Goal: Complete application form: Complete application form

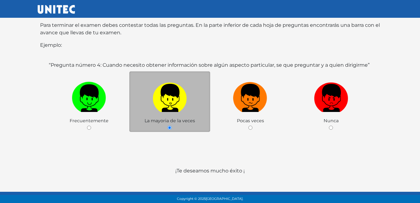
scroll to position [121, 0]
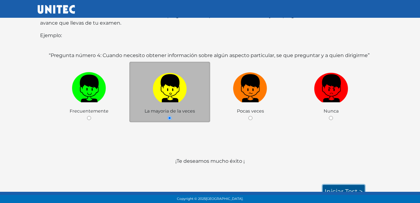
click at [340, 184] on link "Iniciar test >" at bounding box center [344, 190] width 42 height 13
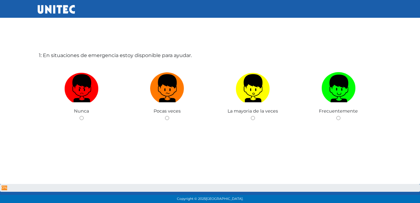
scroll to position [31, 0]
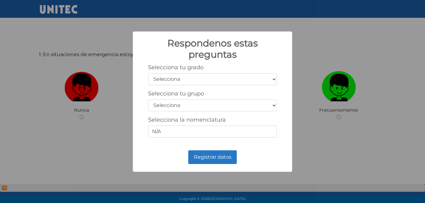
click at [204, 75] on select "Selecciona 1er grado 2do grado 3er grado 4to grado 5to grado 6to grado" at bounding box center [212, 79] width 129 height 12
select select "5"
click at [148, 73] on select "Selecciona 1er grado 2do grado 3er grado 4to grado 5to grado 6to grado" at bounding box center [212, 79] width 129 height 12
click at [159, 108] on select "Selecciona A B C D E F G H I J K L M N O P Q R S T U V W X Y Z" at bounding box center [212, 105] width 129 height 12
select select "b"
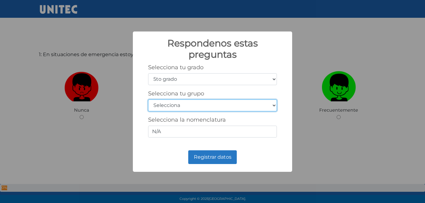
click at [148, 99] on select "Selecciona A B C D E F G H I J K L M N O P Q R S T U V W X Y Z" at bounding box center [212, 105] width 129 height 12
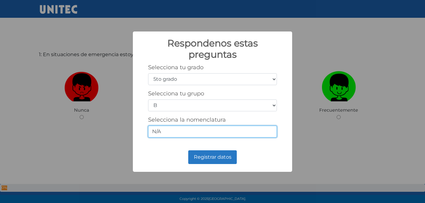
click at [176, 132] on input "N/A" at bounding box center [212, 131] width 129 height 12
type input "N"
type input "5-2"
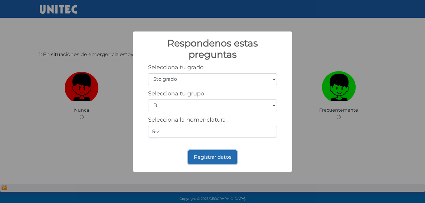
click at [212, 156] on button "Registrar datos" at bounding box center [212, 157] width 49 height 14
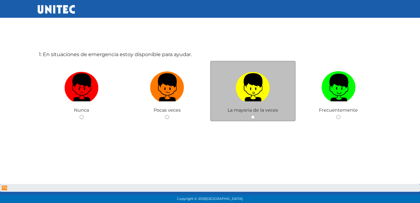
click at [276, 110] on span "La mayoria de la veces" at bounding box center [253, 110] width 50 height 6
click at [252, 116] on input "radio" at bounding box center [253, 117] width 4 height 4
radio input "true"
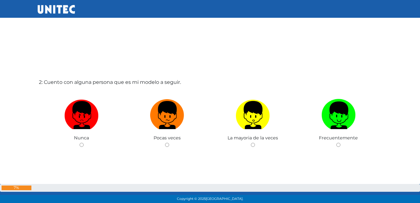
scroll to position [218, 0]
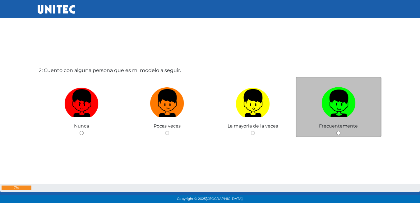
click at [337, 130] on div "Frecuentemente" at bounding box center [339, 107] width 86 height 61
click at [339, 135] on div "Frecuentemente" at bounding box center [339, 107] width 86 height 61
click at [339, 134] on input "radio" at bounding box center [339, 133] width 4 height 4
radio input "true"
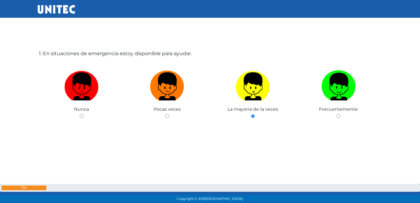
scroll to position [1, 0]
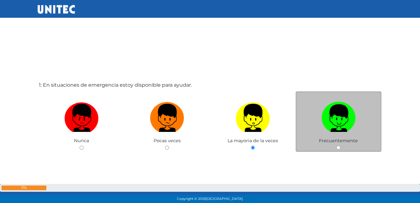
click at [335, 149] on div "Frecuentemente" at bounding box center [339, 121] width 86 height 61
click at [340, 147] on input "radio" at bounding box center [339, 147] width 4 height 4
radio input "true"
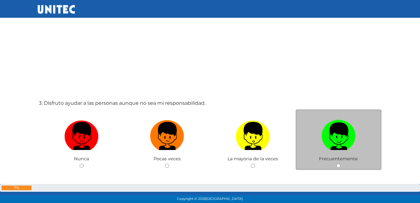
scroll to position [399, 0]
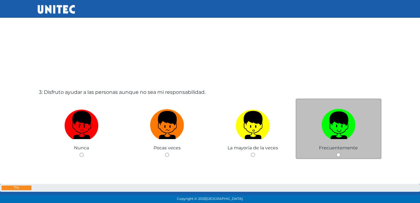
click at [339, 155] on input "radio" at bounding box center [339, 154] width 4 height 4
radio input "true"
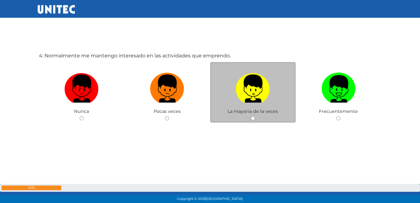
scroll to position [640, 0]
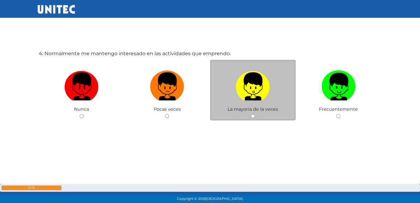
click at [250, 116] on div "La mayoria de la veces" at bounding box center [253, 90] width 86 height 61
click at [253, 115] on input "radio" at bounding box center [253, 116] width 4 height 4
radio input "true"
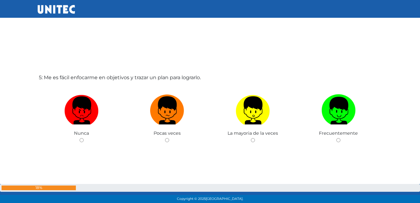
scroll to position [828, 0]
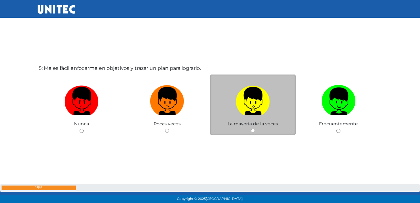
click at [255, 130] on div "La mayoria de la veces" at bounding box center [253, 104] width 86 height 61
click at [251, 133] on div "La mayoria de la veces" at bounding box center [253, 104] width 86 height 61
click at [253, 132] on input "radio" at bounding box center [253, 130] width 4 height 4
radio input "true"
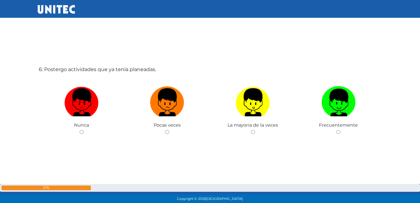
scroll to position [1038, 0]
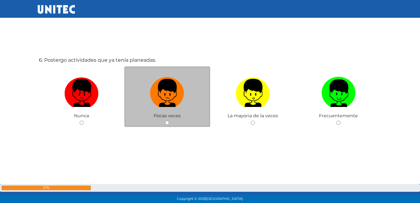
click at [168, 124] on input "radio" at bounding box center [167, 122] width 4 height 4
radio input "true"
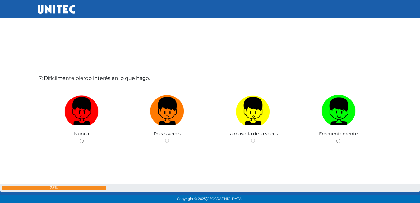
scroll to position [1226, 0]
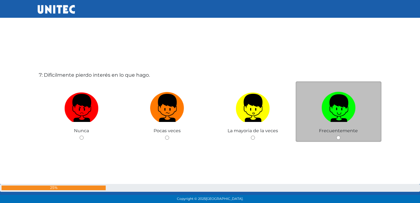
click at [338, 136] on input "radio" at bounding box center [339, 137] width 4 height 4
radio input "true"
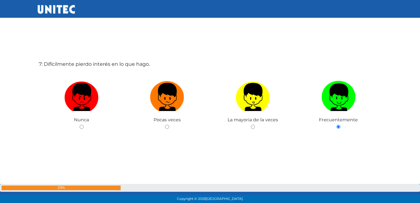
scroll to position [1226, 0]
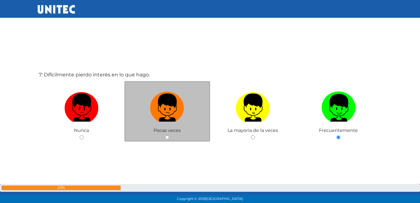
click at [162, 136] on div "Pocas veces" at bounding box center [167, 111] width 86 height 61
click at [167, 136] on input "radio" at bounding box center [167, 137] width 4 height 4
radio input "true"
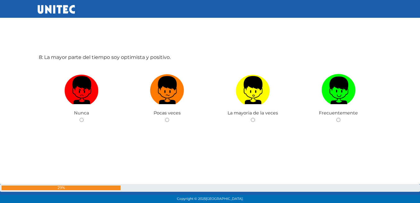
scroll to position [1449, 0]
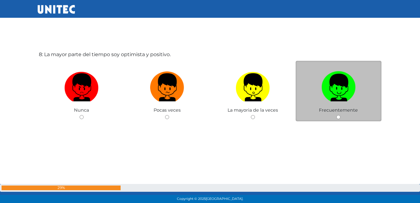
click at [338, 119] on input "radio" at bounding box center [339, 117] width 4 height 4
radio input "true"
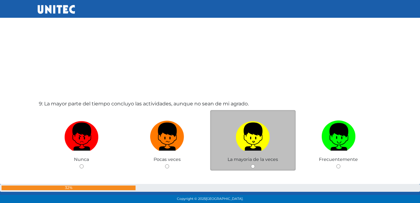
scroll to position [1633, 0]
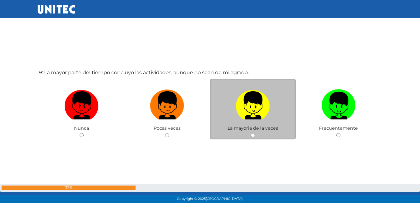
click at [254, 135] on input "radio" at bounding box center [253, 135] width 4 height 4
radio input "true"
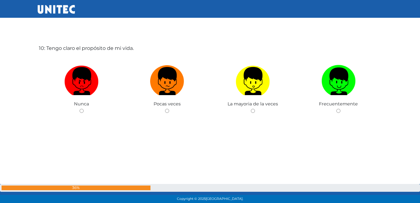
scroll to position [1850, 0]
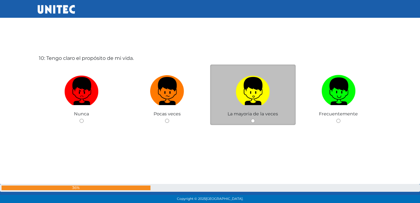
click at [253, 119] on input "radio" at bounding box center [253, 121] width 4 height 4
radio input "true"
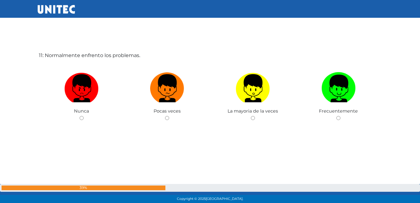
scroll to position [2057, 0]
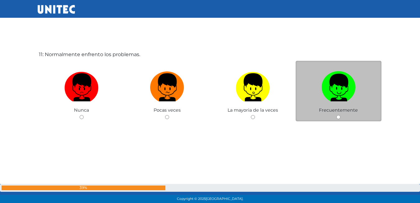
click at [336, 117] on div "Frecuentemente" at bounding box center [339, 91] width 86 height 61
click at [338, 116] on input "radio" at bounding box center [339, 117] width 4 height 4
radio input "true"
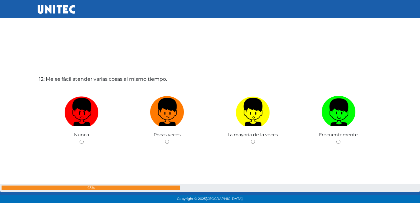
scroll to position [2244, 0]
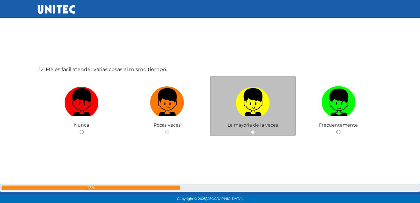
click at [254, 131] on input "radio" at bounding box center [253, 132] width 4 height 4
radio input "true"
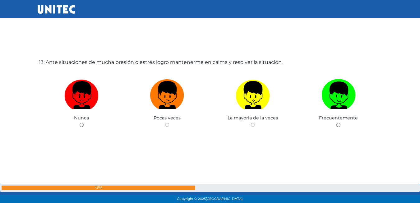
scroll to position [2463, 0]
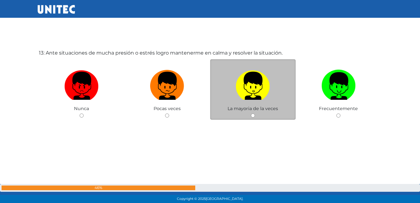
click at [251, 112] on div "La mayoria de la veces" at bounding box center [253, 89] width 86 height 61
click at [250, 114] on div "La mayoria de la veces" at bounding box center [253, 89] width 86 height 61
click at [252, 117] on input "radio" at bounding box center [253, 115] width 4 height 4
radio input "true"
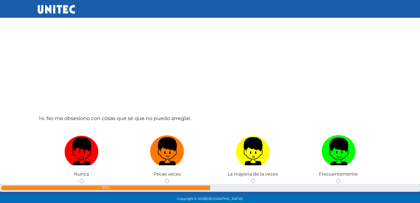
scroll to position [2620, 0]
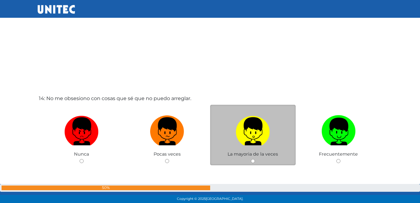
click at [254, 162] on input "radio" at bounding box center [253, 161] width 4 height 4
radio input "true"
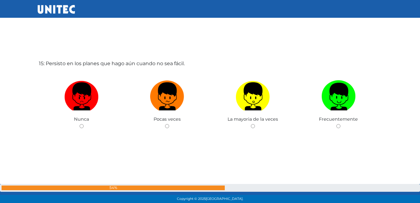
scroll to position [2869, 0]
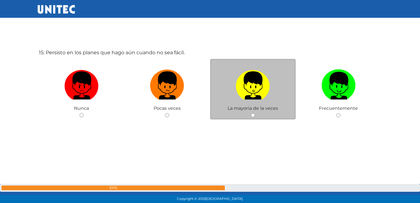
click at [252, 114] on input "radio" at bounding box center [253, 115] width 4 height 4
radio input "true"
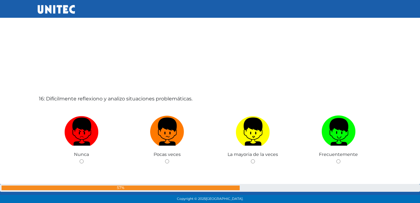
scroll to position [3056, 0]
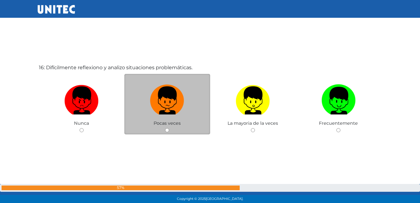
click at [167, 126] on div "Pocas veces" at bounding box center [167, 104] width 86 height 61
click at [165, 130] on input "radio" at bounding box center [167, 130] width 4 height 4
radio input "true"
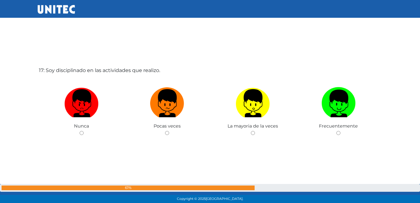
scroll to position [3275, 0]
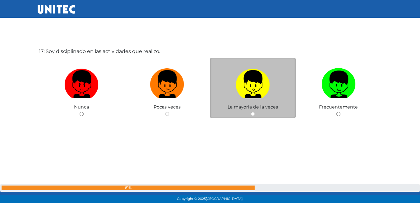
click at [253, 115] on input "radio" at bounding box center [253, 114] width 4 height 4
radio input "true"
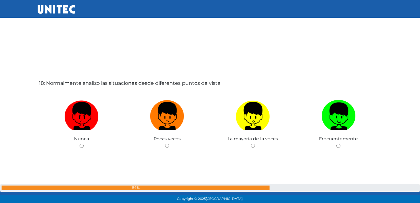
scroll to position [3462, 0]
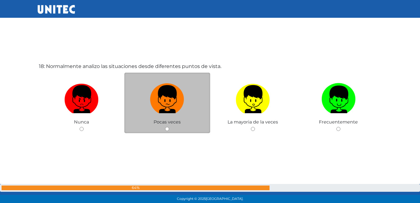
click at [168, 129] on input "radio" at bounding box center [167, 129] width 4 height 4
radio input "true"
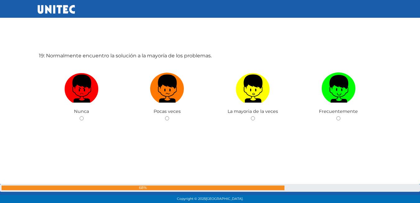
scroll to position [3677, 0]
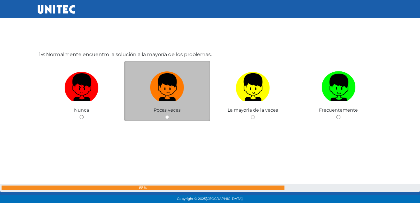
click at [166, 116] on input "radio" at bounding box center [167, 117] width 4 height 4
radio input "true"
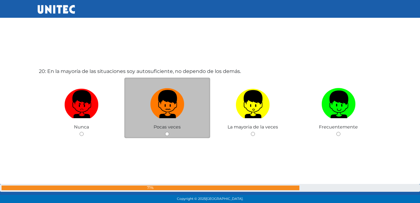
scroll to position [3865, 0]
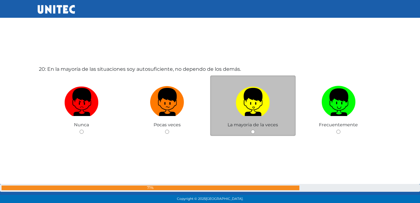
click at [251, 133] on input "radio" at bounding box center [253, 131] width 4 height 4
radio input "true"
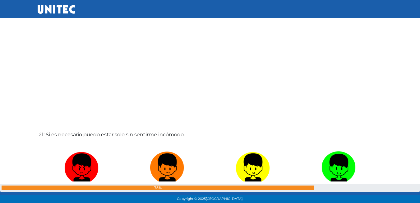
scroll to position [4048, 0]
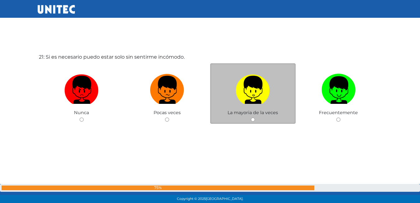
click at [254, 119] on input "radio" at bounding box center [253, 119] width 4 height 4
radio input "true"
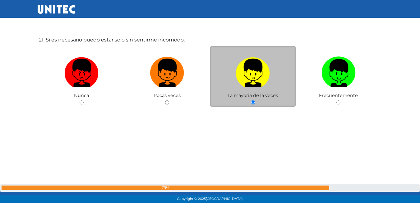
scroll to position [4100, 0]
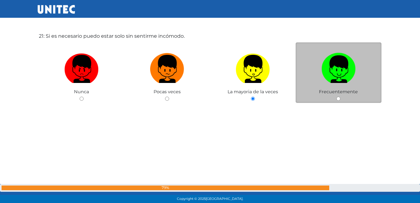
click at [341, 97] on div "Frecuentemente" at bounding box center [339, 72] width 86 height 61
click at [338, 99] on input "radio" at bounding box center [339, 98] width 4 height 4
radio input "true"
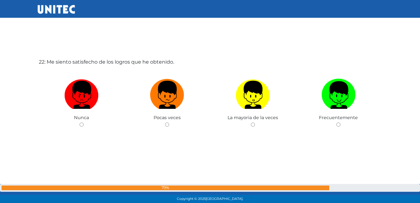
scroll to position [4287, 0]
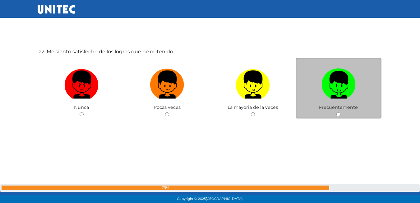
click at [336, 114] on div "Frecuentemente" at bounding box center [339, 88] width 86 height 61
click at [338, 115] on input "radio" at bounding box center [339, 114] width 4 height 4
radio input "true"
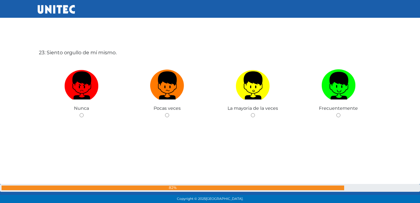
scroll to position [4500, 0]
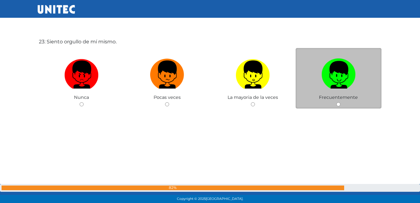
click at [338, 103] on input "radio" at bounding box center [339, 104] width 4 height 4
radio input "true"
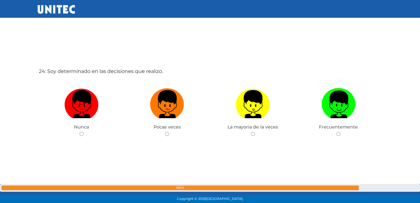
scroll to position [4690, 0]
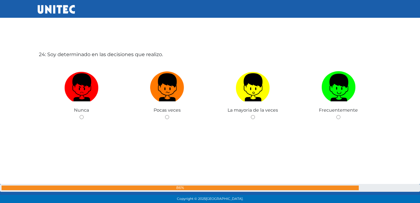
click at [254, 121] on div "24: Soy determinado en las decisiones que realizo. Nunca Pocas veces La mayoria…" at bounding box center [210, 101] width 345 height 203
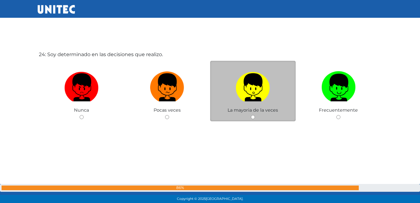
click at [251, 118] on input "radio" at bounding box center [253, 117] width 4 height 4
radio input "true"
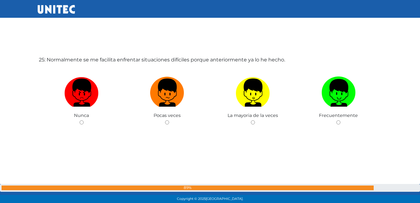
scroll to position [4892, 0]
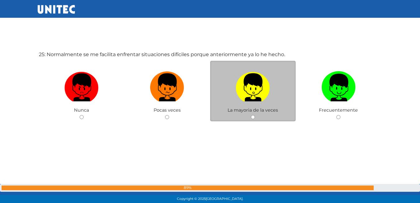
click at [254, 119] on input "radio" at bounding box center [253, 117] width 4 height 4
radio input "true"
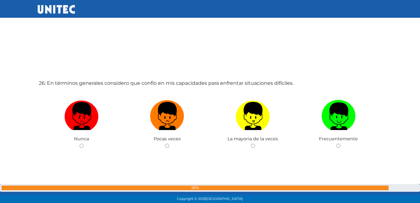
scroll to position [5077, 0]
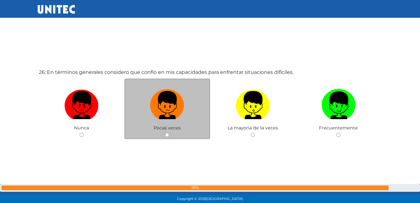
click at [167, 133] on input "radio" at bounding box center [167, 135] width 4 height 4
radio input "true"
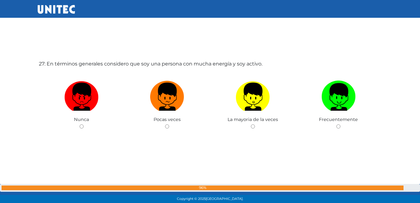
scroll to position [5290, 0]
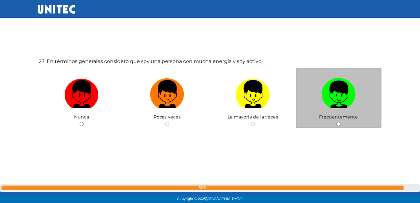
click at [338, 125] on input "radio" at bounding box center [339, 124] width 4 height 4
radio input "true"
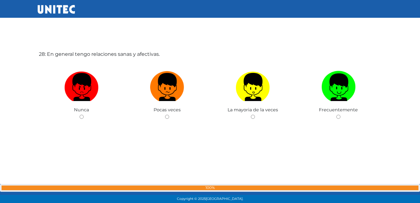
scroll to position [5501, 0]
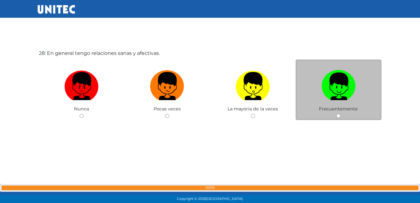
click at [339, 115] on input "radio" at bounding box center [339, 116] width 4 height 4
radio input "true"
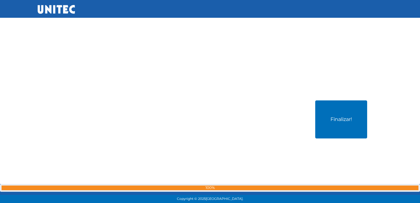
scroll to position [5652, 0]
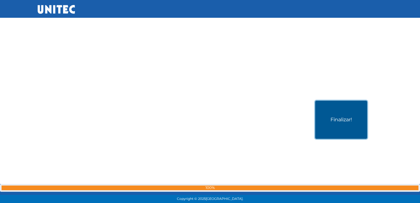
click at [327, 126] on button "Finalizar!" at bounding box center [341, 119] width 52 height 38
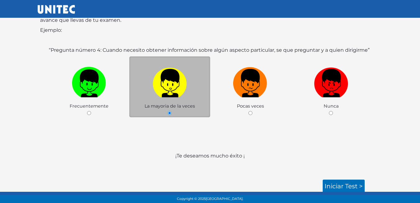
scroll to position [93, 0]
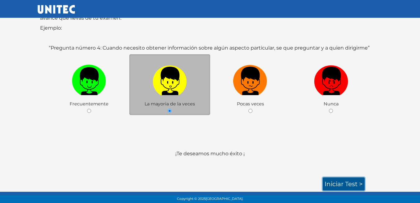
click at [345, 180] on link "Iniciar test >" at bounding box center [344, 183] width 42 height 13
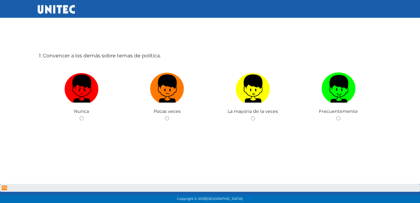
scroll to position [31, 0]
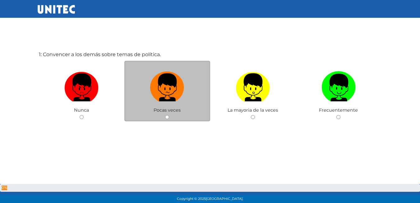
click at [168, 116] on input "radio" at bounding box center [167, 117] width 4 height 4
radio input "true"
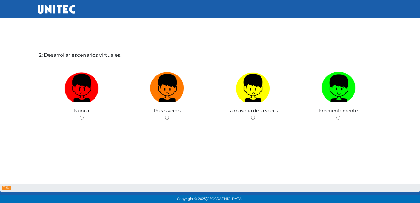
scroll to position [234, 0]
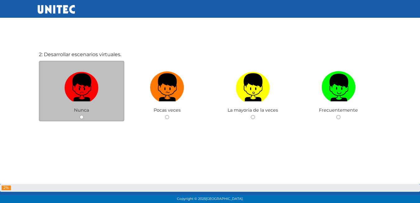
click at [84, 118] on div "Nunca" at bounding box center [82, 91] width 86 height 61
click at [81, 117] on input "radio" at bounding box center [82, 117] width 4 height 4
radio input "true"
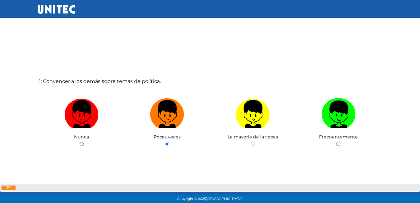
scroll to position [0, 0]
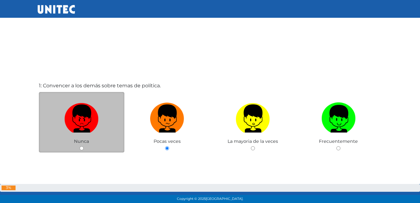
click at [82, 148] on input "radio" at bounding box center [82, 148] width 4 height 4
radio input "true"
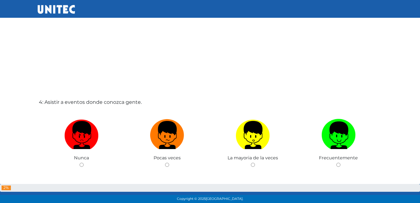
scroll to position [622, 0]
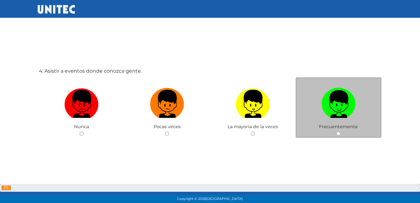
click at [341, 134] on input "radio" at bounding box center [339, 133] width 4 height 4
radio input "true"
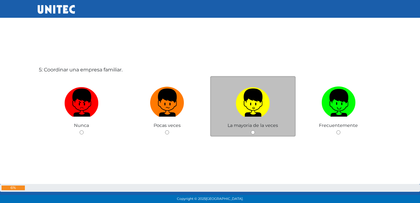
scroll to position [838, 0]
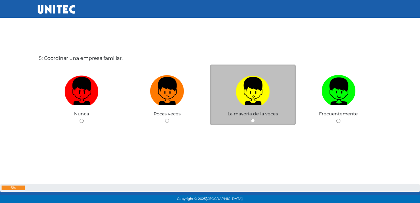
click at [254, 120] on input "radio" at bounding box center [253, 121] width 4 height 4
radio input "true"
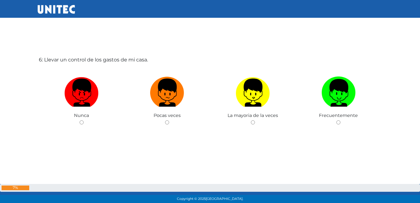
scroll to position [1048, 0]
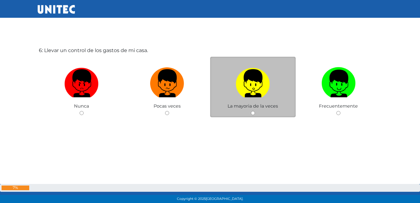
click at [252, 111] on input "radio" at bounding box center [253, 113] width 4 height 4
radio input "true"
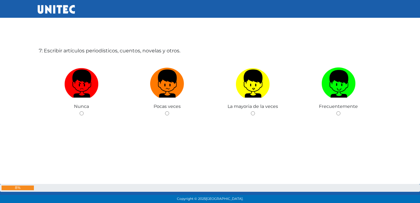
scroll to position [1261, 0]
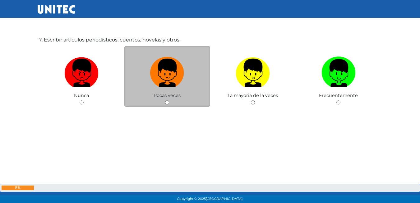
click at [164, 103] on div "Pocas veces" at bounding box center [167, 76] width 86 height 61
click at [168, 101] on input "radio" at bounding box center [167, 102] width 4 height 4
radio input "true"
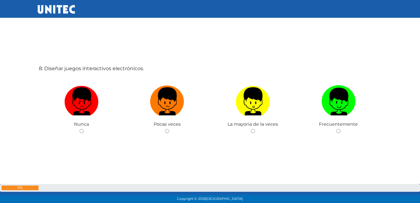
scroll to position [1437, 0]
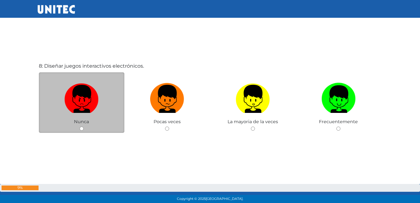
click at [81, 129] on input "radio" at bounding box center [82, 128] width 4 height 4
radio input "true"
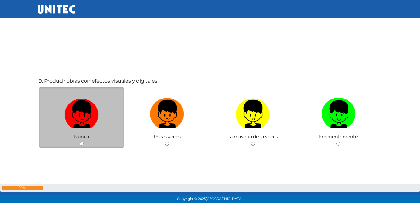
scroll to position [1656, 0]
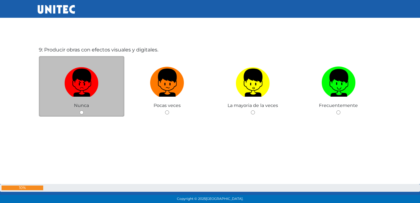
click at [82, 111] on input "radio" at bounding box center [82, 112] width 4 height 4
radio input "true"
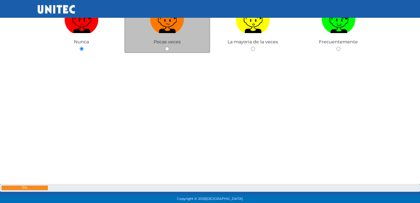
click at [169, 47] on input "radio" at bounding box center [167, 49] width 4 height 4
radio input "true"
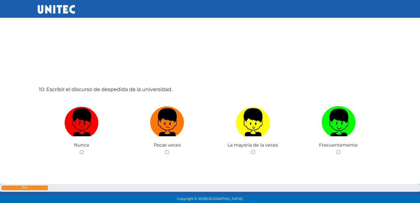
scroll to position [1850, 0]
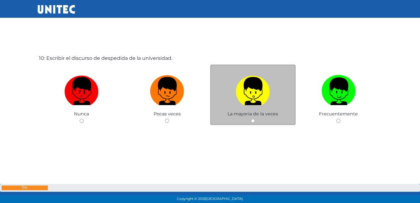
click at [254, 121] on input "radio" at bounding box center [253, 121] width 4 height 4
radio input "true"
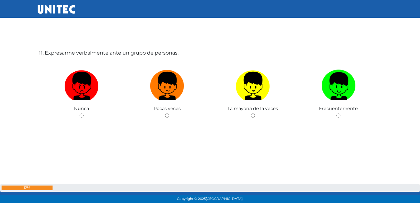
scroll to position [2069, 0]
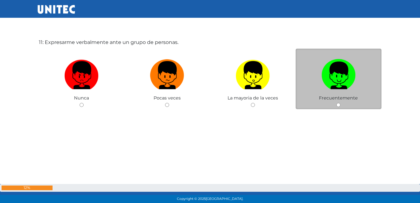
click at [336, 102] on div "Frecuentemente" at bounding box center [339, 79] width 86 height 61
click at [336, 105] on div "Frecuentemente" at bounding box center [339, 79] width 86 height 61
click at [339, 102] on div "Frecuentemente" at bounding box center [339, 79] width 86 height 61
click at [339, 104] on input "radio" at bounding box center [339, 105] width 4 height 4
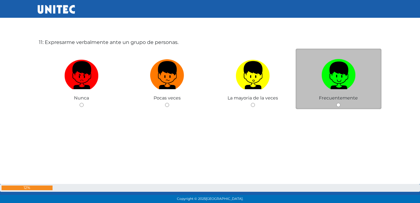
radio input "true"
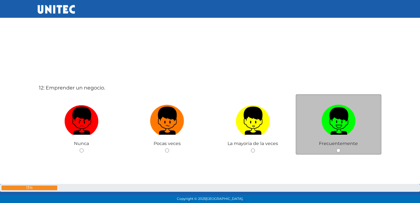
scroll to position [2257, 0]
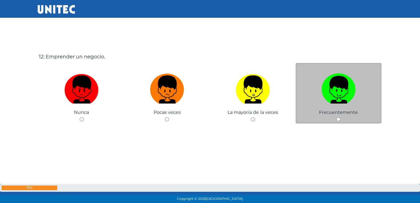
click at [340, 118] on input "radio" at bounding box center [339, 119] width 4 height 4
radio input "true"
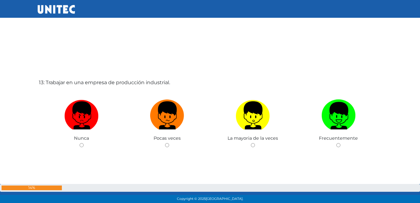
scroll to position [2444, 0]
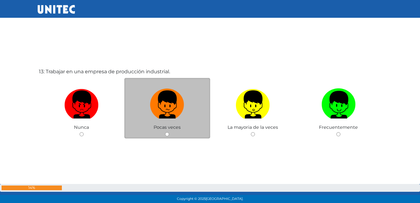
click at [168, 135] on input "radio" at bounding box center [167, 134] width 4 height 4
radio input "true"
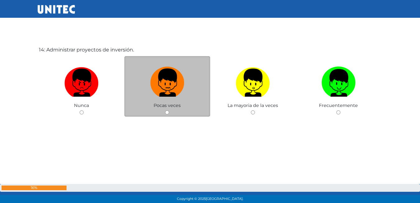
scroll to position [2680, 0]
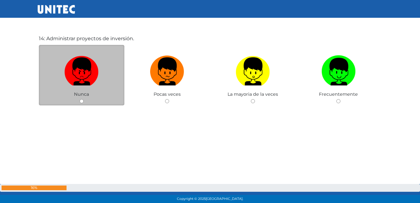
click at [80, 100] on input "radio" at bounding box center [82, 101] width 4 height 4
radio input "true"
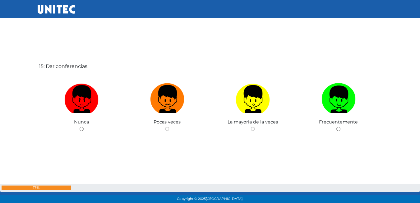
scroll to position [2866, 0]
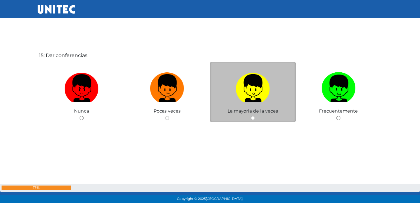
click at [250, 118] on div "La mayoria de la veces" at bounding box center [253, 92] width 86 height 61
click at [254, 120] on div "La mayoria de la veces" at bounding box center [253, 92] width 86 height 61
click at [252, 117] on input "radio" at bounding box center [253, 118] width 4 height 4
radio input "true"
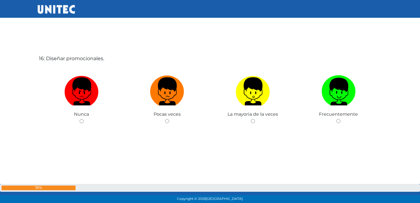
scroll to position [3069, 0]
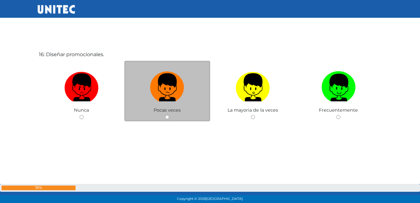
click at [166, 114] on div "Pocas veces" at bounding box center [167, 91] width 86 height 61
click at [166, 117] on input "radio" at bounding box center [167, 117] width 4 height 4
radio input "true"
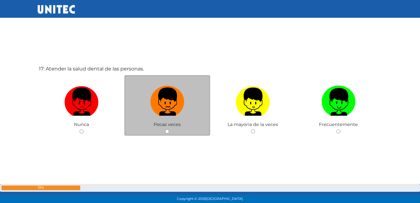
scroll to position [3272, 0]
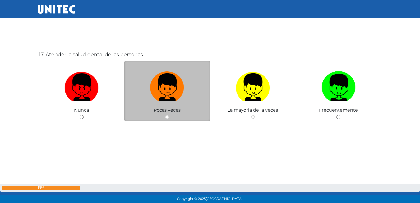
click at [167, 119] on input "radio" at bounding box center [167, 117] width 4 height 4
radio input "true"
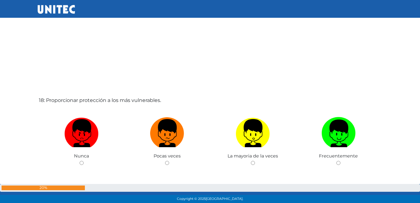
scroll to position [3460, 0]
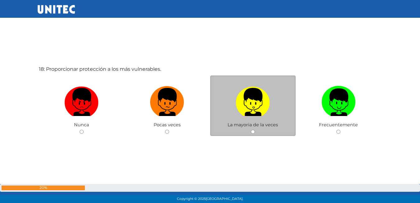
click at [254, 132] on input "radio" at bounding box center [253, 131] width 4 height 4
radio input "true"
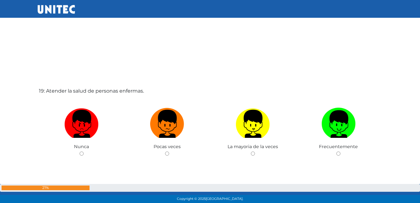
scroll to position [3672, 0]
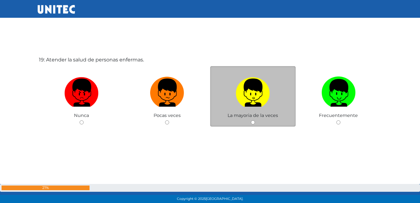
click at [250, 121] on div "La mayoria de la veces" at bounding box center [253, 96] width 86 height 61
click at [255, 121] on div "La mayoria de la veces" at bounding box center [253, 96] width 86 height 61
click at [254, 124] on input "radio" at bounding box center [253, 122] width 4 height 4
radio input "true"
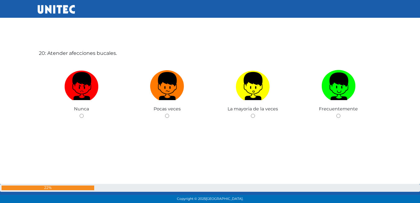
scroll to position [3883, 0]
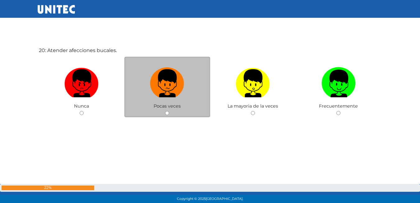
click at [166, 112] on input "radio" at bounding box center [167, 113] width 4 height 4
radio input "true"
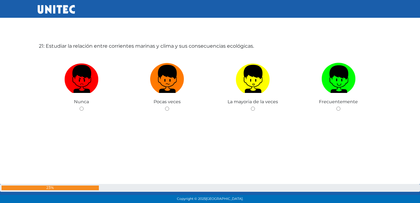
scroll to position [4101, 0]
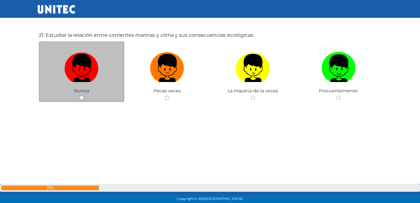
click at [80, 99] on input "radio" at bounding box center [82, 98] width 4 height 4
radio input "true"
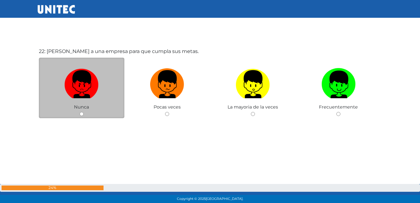
scroll to position [4288, 0]
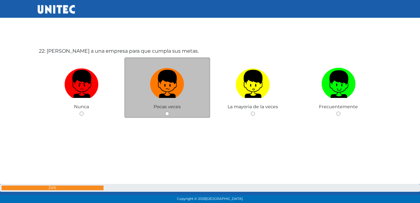
click at [168, 116] on div "Pocas veces" at bounding box center [167, 87] width 86 height 61
click at [169, 115] on input "radio" at bounding box center [167, 113] width 4 height 4
radio input "true"
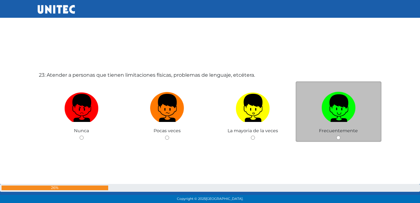
scroll to position [4456, 0]
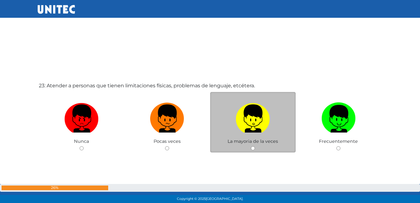
click at [254, 147] on input "radio" at bounding box center [253, 148] width 4 height 4
radio input "true"
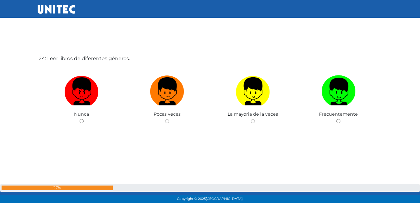
scroll to position [4690, 0]
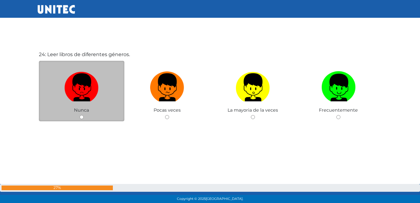
click at [82, 119] on div "Nunca" at bounding box center [82, 91] width 86 height 61
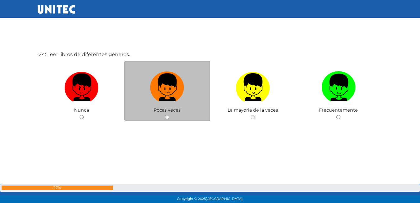
click at [168, 117] on input "radio" at bounding box center [167, 117] width 4 height 4
radio input "true"
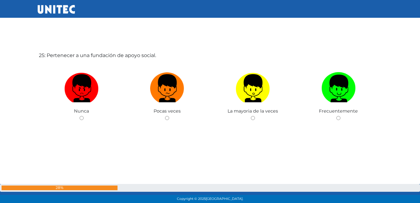
scroll to position [4892, 0]
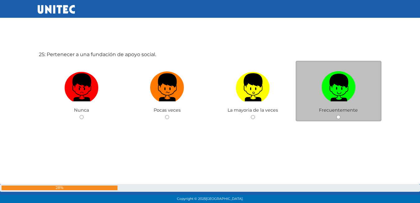
click at [339, 119] on input "radio" at bounding box center [339, 117] width 4 height 4
radio input "true"
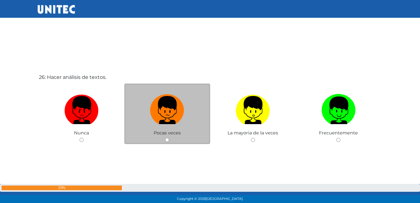
scroll to position [5083, 0]
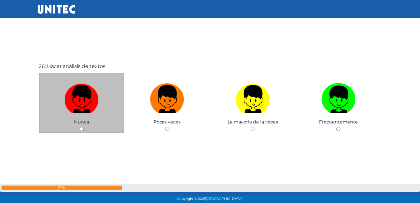
click at [82, 129] on input "radio" at bounding box center [82, 129] width 4 height 4
radio input "true"
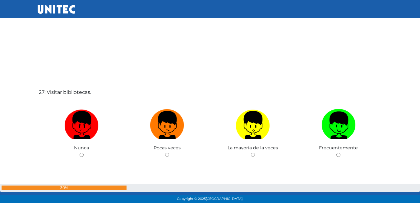
scroll to position [5301, 0]
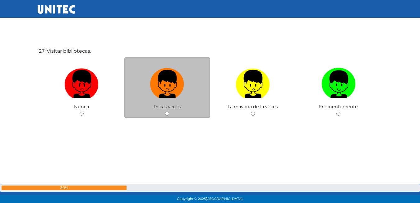
click at [166, 113] on input "radio" at bounding box center [167, 113] width 4 height 4
radio input "true"
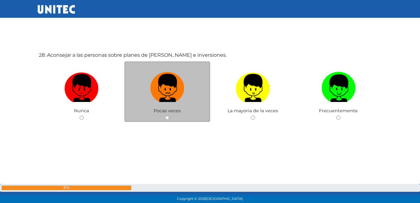
scroll to position [5500, 0]
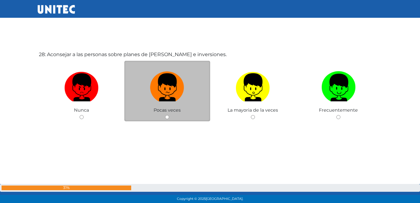
click at [167, 118] on input "radio" at bounding box center [167, 117] width 4 height 4
radio input "true"
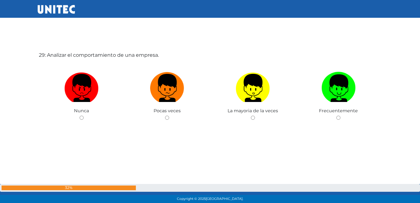
scroll to position [5710, 0]
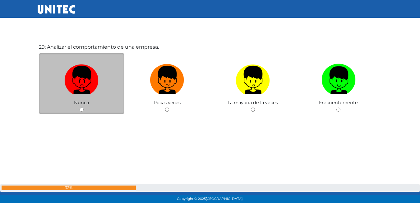
click at [82, 109] on input "radio" at bounding box center [82, 109] width 4 height 4
radio input "true"
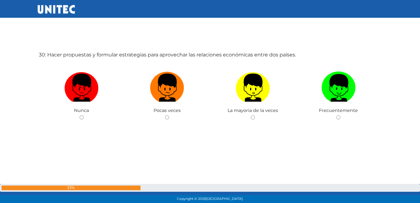
scroll to position [5905, 0]
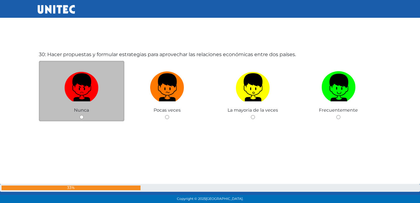
click at [82, 118] on input "radio" at bounding box center [82, 117] width 4 height 4
radio input "true"
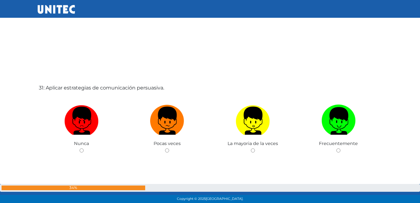
scroll to position [6055, 0]
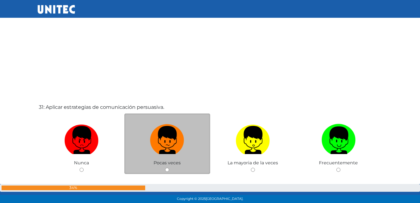
click at [168, 168] on input "radio" at bounding box center [167, 169] width 4 height 4
radio input "true"
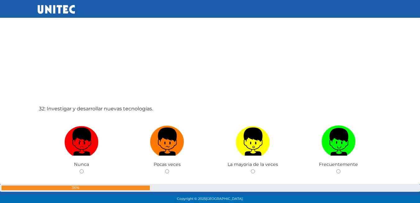
scroll to position [6297, 0]
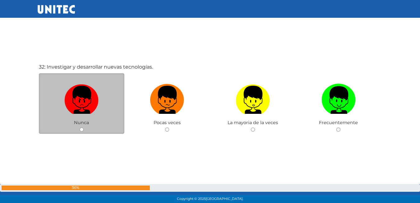
click at [82, 131] on input "radio" at bounding box center [82, 129] width 4 height 4
radio input "true"
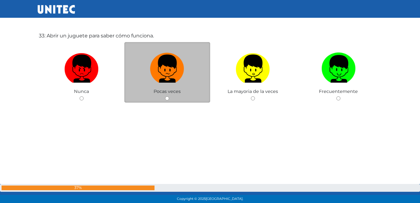
scroll to position [6533, 0]
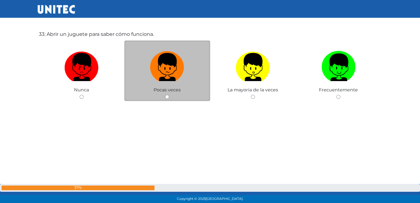
click at [166, 96] on input "radio" at bounding box center [167, 97] width 4 height 4
radio input "true"
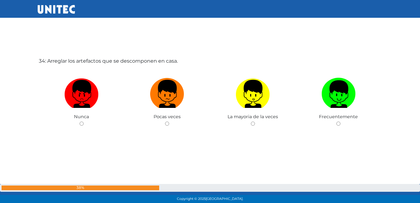
scroll to position [6719, 0]
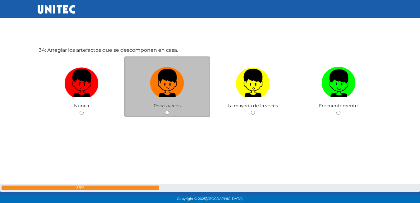
click at [164, 112] on div "Pocas veces" at bounding box center [167, 86] width 86 height 61
click at [169, 112] on input "radio" at bounding box center [167, 112] width 4 height 4
radio input "true"
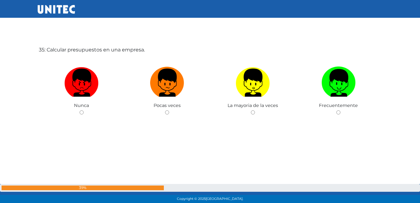
scroll to position [6938, 0]
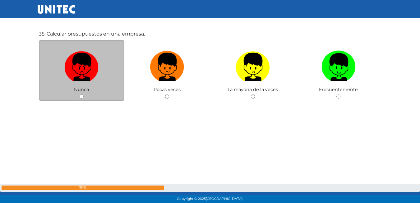
click at [82, 97] on input "radio" at bounding box center [82, 96] width 4 height 4
radio input "true"
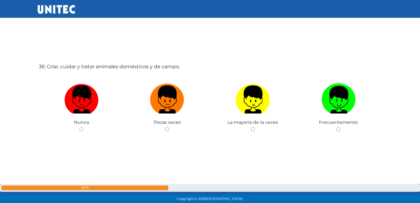
scroll to position [7119, 0]
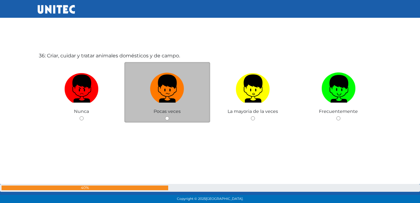
click at [168, 118] on input "radio" at bounding box center [167, 118] width 4 height 4
radio input "true"
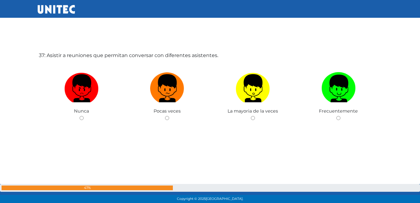
scroll to position [7323, 0]
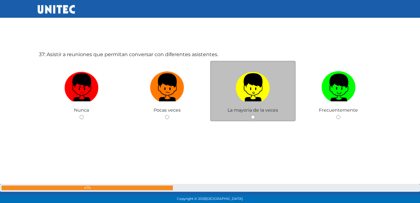
click at [251, 116] on input "radio" at bounding box center [253, 117] width 4 height 4
radio input "true"
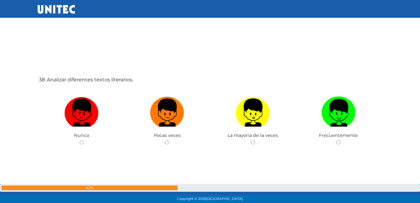
scroll to position [7510, 0]
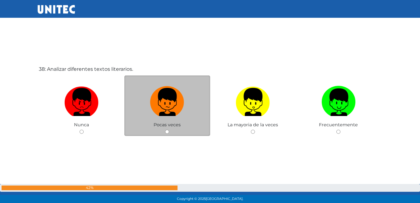
click at [168, 130] on input "radio" at bounding box center [167, 131] width 4 height 4
radio input "true"
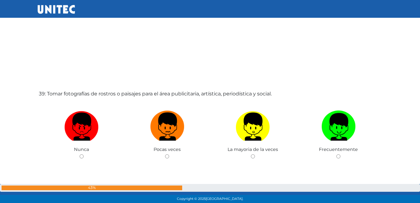
scroll to position [7720, 0]
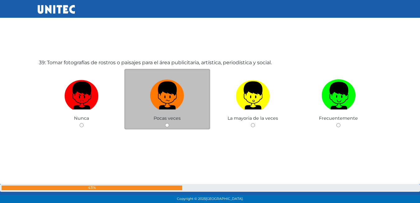
click at [169, 126] on input "radio" at bounding box center [167, 125] width 4 height 4
radio input "true"
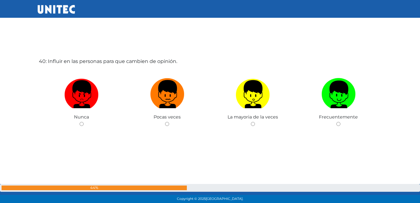
scroll to position [7934, 0]
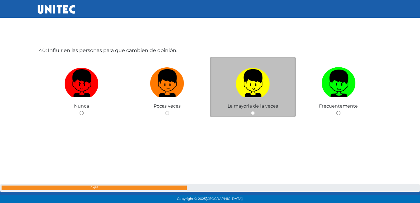
click at [255, 114] on div "La mayoria de la veces" at bounding box center [253, 87] width 86 height 61
click at [253, 114] on input "radio" at bounding box center [253, 113] width 4 height 4
radio input "true"
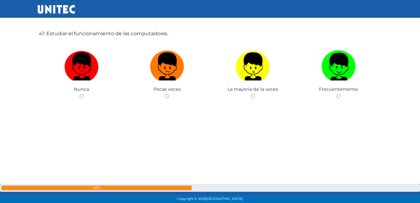
scroll to position [8164, 0]
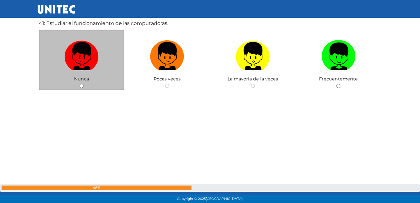
click at [79, 86] on div "Nunca" at bounding box center [82, 60] width 86 height 61
click at [81, 85] on input "radio" at bounding box center [82, 86] width 4 height 4
radio input "true"
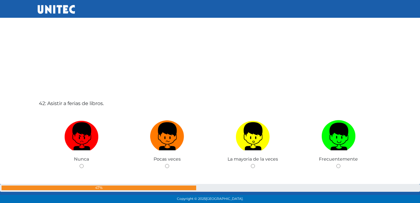
scroll to position [8335, 0]
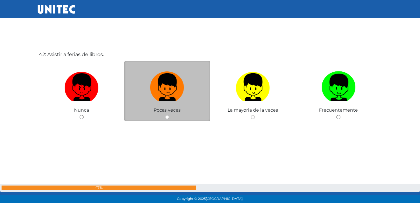
click at [166, 114] on div "Pocas veces" at bounding box center [167, 91] width 86 height 61
click at [166, 116] on input "radio" at bounding box center [167, 117] width 4 height 4
radio input "true"
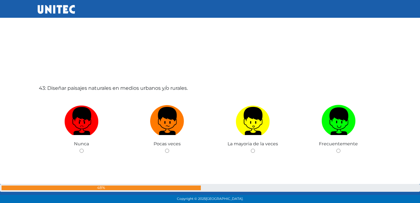
scroll to position [8515, 0]
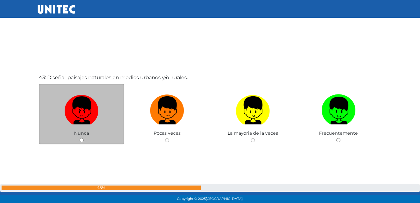
click at [81, 139] on input "radio" at bounding box center [82, 140] width 4 height 4
radio input "true"
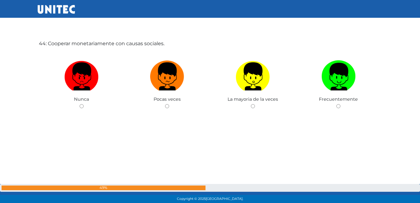
scroll to position [8740, 0]
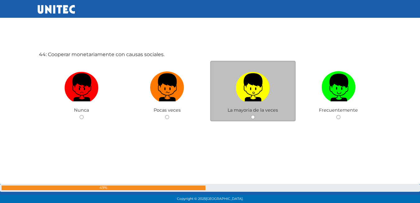
click at [252, 116] on input "radio" at bounding box center [253, 117] width 4 height 4
radio input "true"
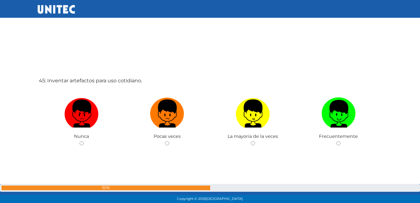
scroll to position [8928, 0]
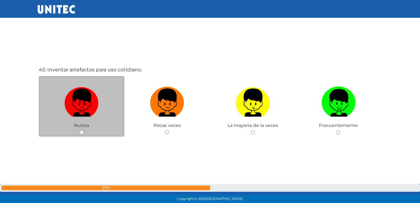
click at [80, 133] on input "radio" at bounding box center [82, 132] width 4 height 4
radio input "true"
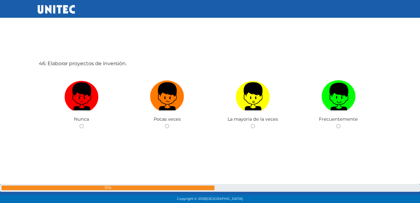
scroll to position [9146, 0]
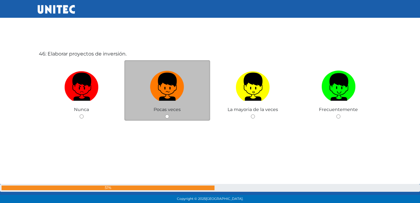
click at [167, 118] on input "radio" at bounding box center [167, 116] width 4 height 4
radio input "true"
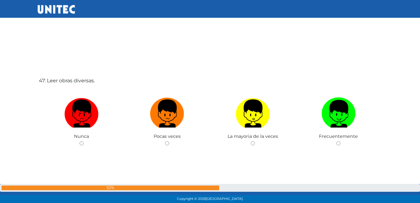
scroll to position [9333, 0]
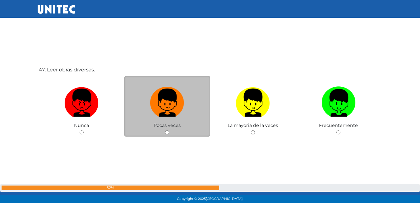
click at [168, 135] on div "Pocas veces" at bounding box center [167, 106] width 86 height 61
click at [168, 134] on input "radio" at bounding box center [167, 132] width 4 height 4
radio input "true"
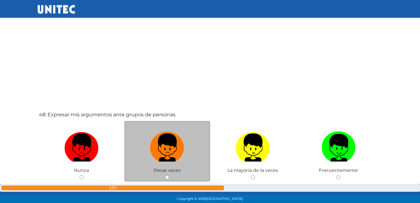
scroll to position [9520, 0]
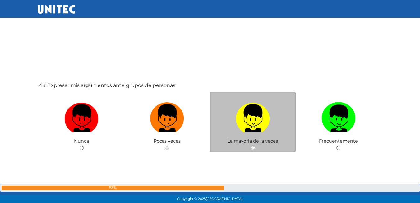
click at [254, 147] on input "radio" at bounding box center [253, 148] width 4 height 4
radio input "true"
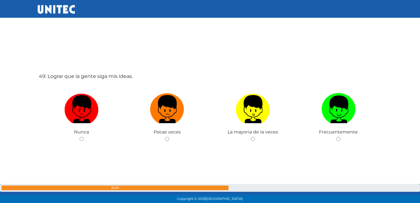
scroll to position [9753, 0]
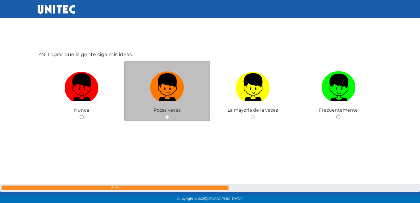
click at [168, 119] on input "radio" at bounding box center [167, 117] width 4 height 4
radio input "true"
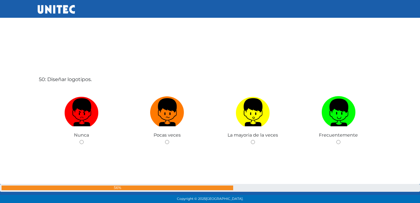
scroll to position [9940, 0]
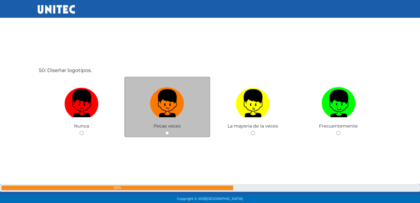
click at [167, 133] on input "radio" at bounding box center [167, 133] width 4 height 4
radio input "true"
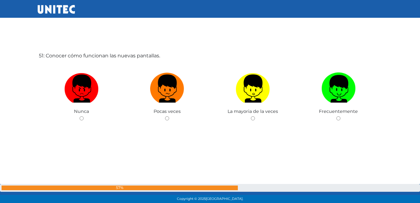
scroll to position [10147, 0]
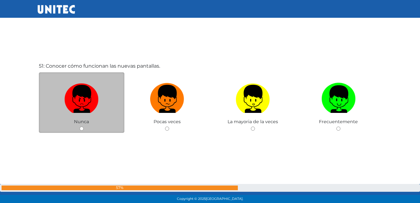
click at [81, 131] on div "Nunca" at bounding box center [82, 102] width 86 height 61
click at [82, 127] on input "radio" at bounding box center [82, 128] width 4 height 4
radio input "true"
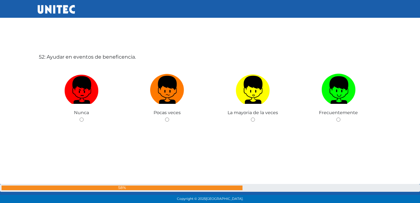
scroll to position [10365, 0]
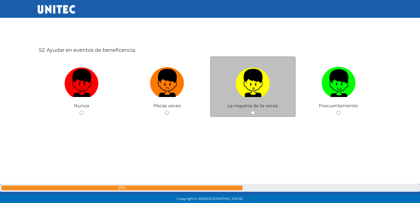
click at [255, 112] on div "La mayoria de la veces" at bounding box center [253, 86] width 86 height 61
click at [251, 113] on input "radio" at bounding box center [253, 112] width 4 height 4
radio input "true"
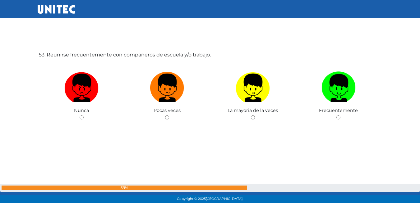
scroll to position [10563, 0]
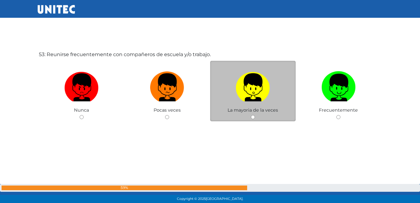
click at [253, 116] on input "radio" at bounding box center [253, 117] width 4 height 4
radio input "true"
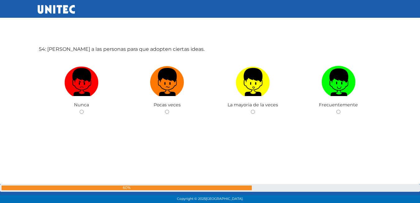
scroll to position [10782, 0]
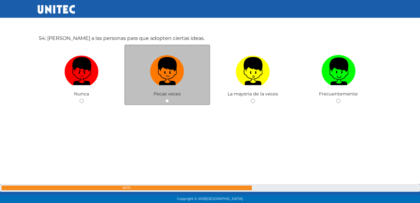
click at [167, 101] on input "radio" at bounding box center [167, 101] width 4 height 4
radio input "true"
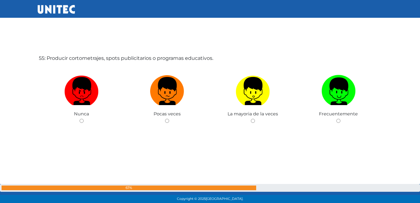
scroll to position [10968, 0]
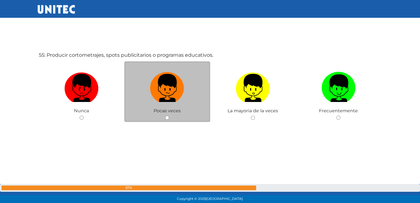
click at [167, 118] on input "radio" at bounding box center [167, 117] width 4 height 4
radio input "true"
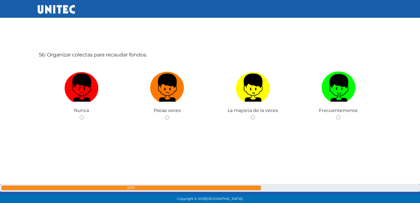
scroll to position [11181, 0]
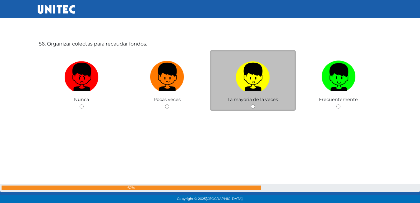
click at [253, 109] on div "La mayoria de la veces" at bounding box center [253, 80] width 86 height 61
click at [254, 105] on input "radio" at bounding box center [253, 106] width 4 height 4
radio input "true"
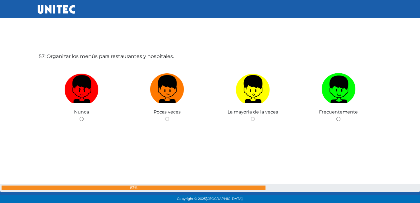
scroll to position [11373, 0]
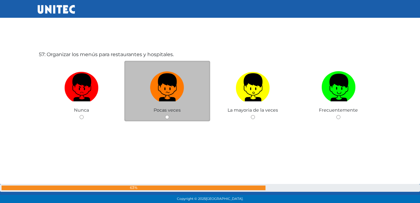
click at [167, 118] on input "radio" at bounding box center [167, 117] width 4 height 4
radio input "true"
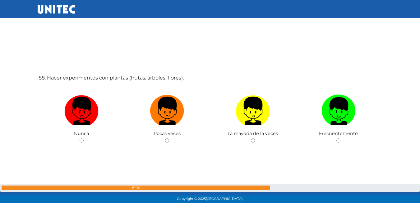
scroll to position [11556, 0]
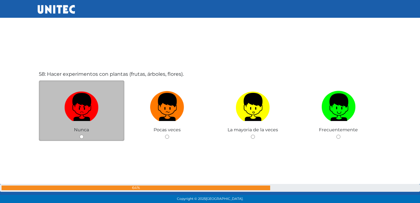
click at [81, 136] on input "radio" at bounding box center [82, 136] width 4 height 4
radio input "true"
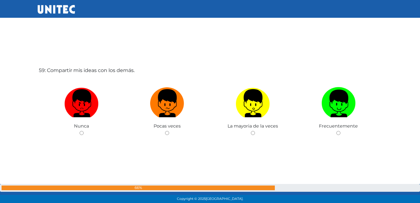
scroll to position [11762, 0]
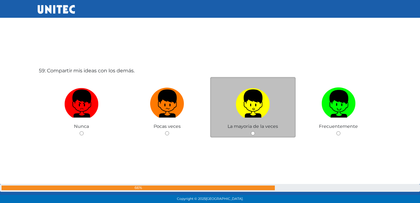
click at [254, 135] on input "radio" at bounding box center [253, 133] width 4 height 4
radio input "true"
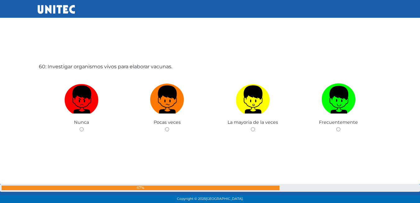
scroll to position [11980, 0]
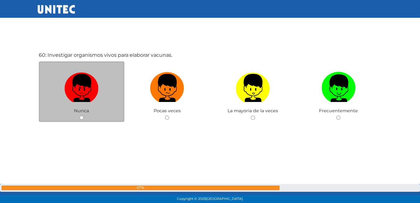
click at [81, 117] on input "radio" at bounding box center [82, 117] width 4 height 4
radio input "true"
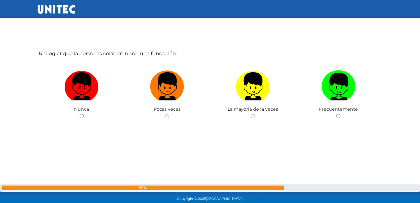
scroll to position [12194, 0]
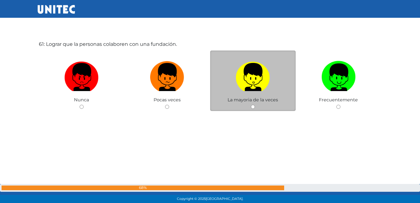
click at [253, 110] on div "La mayoria de la veces" at bounding box center [253, 80] width 86 height 61
click at [254, 107] on input "radio" at bounding box center [253, 107] width 4 height 4
radio input "true"
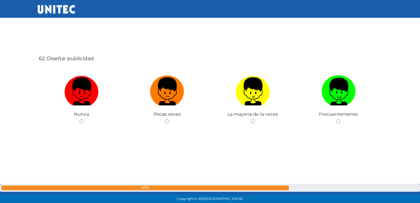
scroll to position [12413, 0]
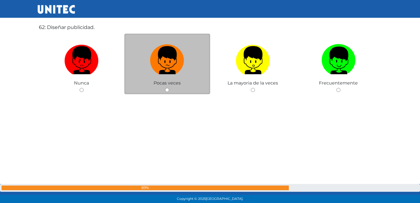
click at [168, 91] on input "radio" at bounding box center [167, 90] width 4 height 4
radio input "true"
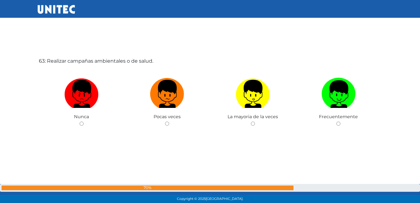
scroll to position [12589, 0]
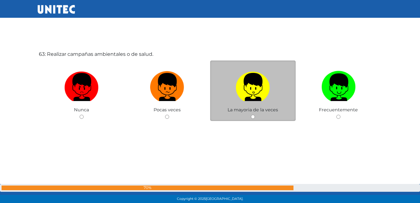
click at [255, 119] on div "La mayoria de la veces" at bounding box center [253, 90] width 86 height 61
click at [252, 117] on input "radio" at bounding box center [253, 116] width 4 height 4
radio input "true"
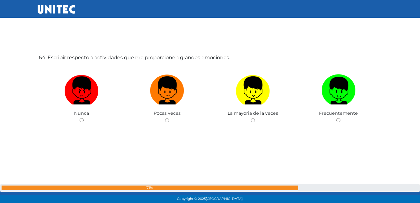
scroll to position [12798, 0]
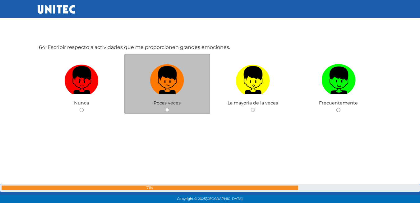
click at [166, 109] on input "radio" at bounding box center [167, 110] width 4 height 4
radio input "true"
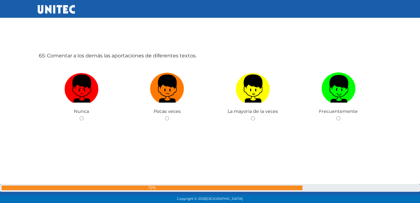
scroll to position [12994, 0]
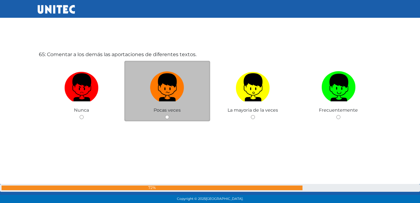
click at [167, 118] on input "radio" at bounding box center [167, 117] width 4 height 4
radio input "true"
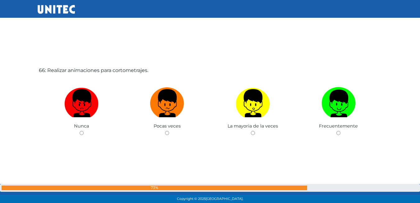
scroll to position [13211, 0]
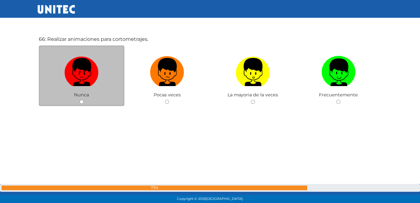
click at [82, 102] on input "radio" at bounding box center [82, 102] width 4 height 4
radio input "true"
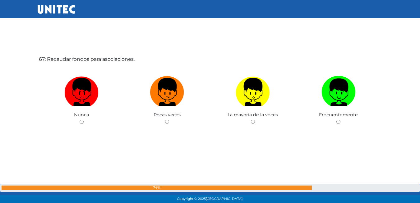
scroll to position [13397, 0]
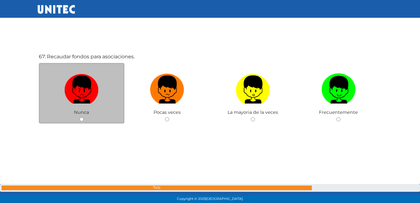
click at [80, 120] on input "radio" at bounding box center [82, 119] width 4 height 4
radio input "true"
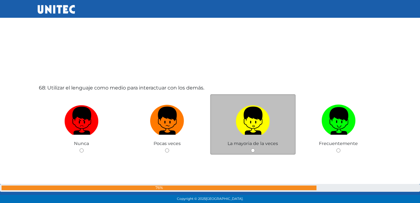
scroll to position [13477, 0]
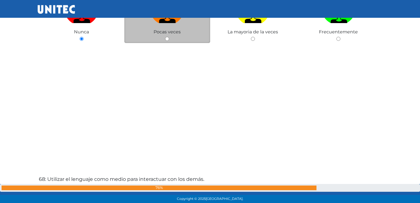
click at [166, 38] on input "radio" at bounding box center [167, 39] width 4 height 4
radio input "true"
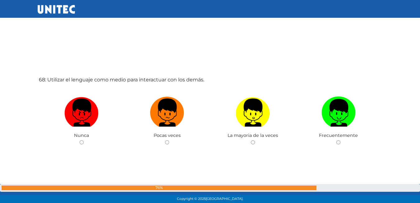
scroll to position [13578, 0]
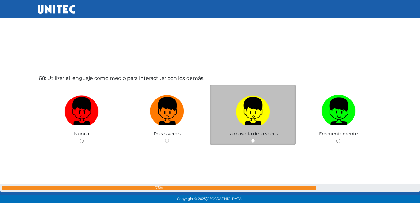
click at [254, 140] on input "radio" at bounding box center [253, 140] width 4 height 4
radio input "true"
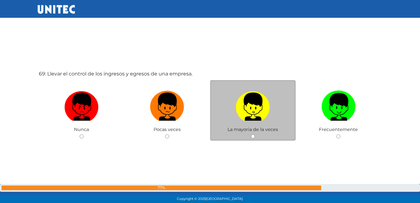
scroll to position [13795, 0]
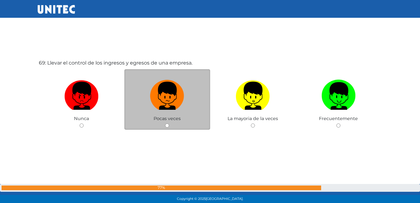
click at [165, 125] on div "Pocas veces" at bounding box center [167, 99] width 86 height 61
click at [166, 124] on input "radio" at bounding box center [167, 125] width 4 height 4
radio input "true"
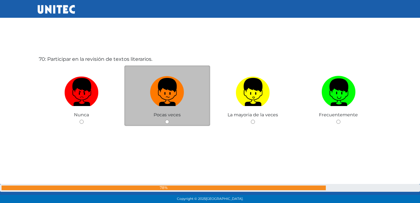
scroll to position [14006, 0]
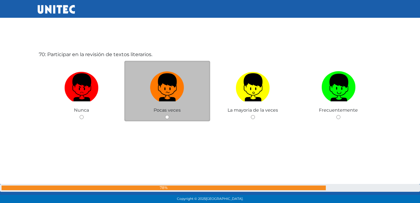
click at [166, 115] on input "radio" at bounding box center [167, 117] width 4 height 4
radio input "true"
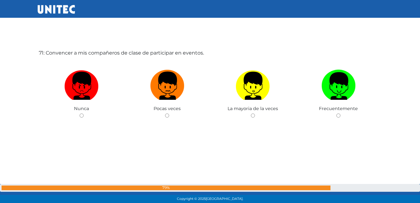
scroll to position [14221, 0]
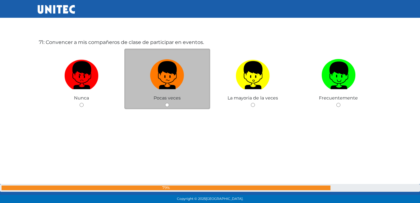
click at [167, 104] on input "radio" at bounding box center [167, 105] width 4 height 4
radio input "true"
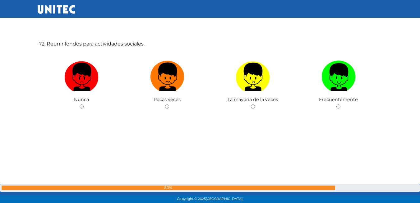
scroll to position [14433, 0]
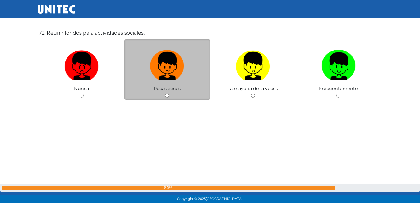
click at [171, 96] on div "Pocas veces" at bounding box center [167, 69] width 86 height 61
click at [168, 97] on input "radio" at bounding box center [167, 95] width 4 height 4
radio input "true"
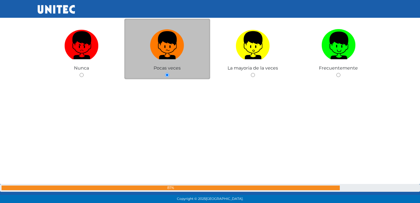
scroll to position [14608, 0]
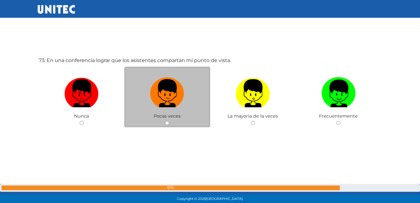
click at [166, 124] on input "radio" at bounding box center [167, 123] width 4 height 4
radio input "true"
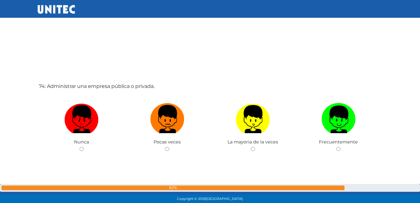
scroll to position [14796, 0]
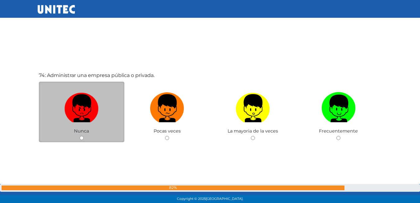
click at [80, 138] on input "radio" at bounding box center [82, 138] width 4 height 4
radio input "true"
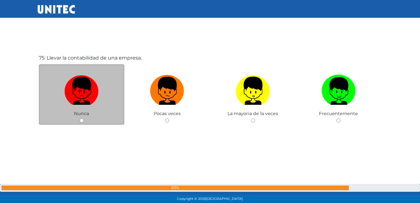
scroll to position [15019, 0]
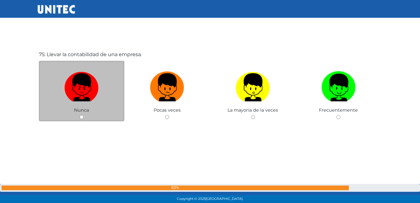
click at [83, 118] on input "radio" at bounding box center [82, 117] width 4 height 4
radio input "true"
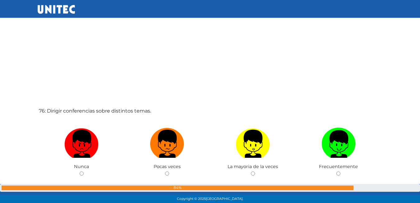
scroll to position [15196, 0]
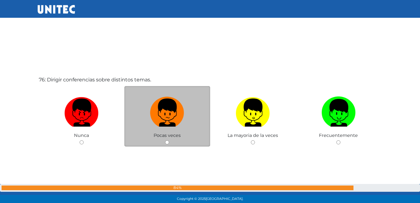
click at [168, 145] on div "Pocas veces" at bounding box center [167, 116] width 86 height 61
click at [169, 143] on input "radio" at bounding box center [167, 142] width 4 height 4
radio input "true"
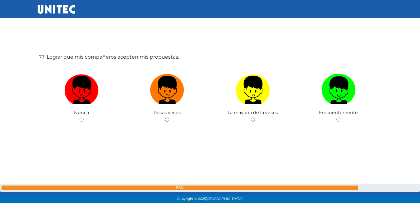
scroll to position [15424, 0]
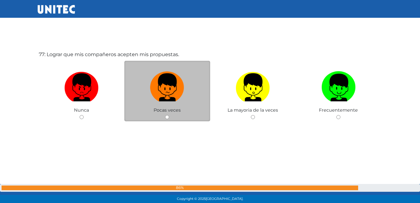
click at [163, 115] on div "Pocas veces" at bounding box center [167, 91] width 86 height 61
click at [167, 117] on input "radio" at bounding box center [167, 117] width 4 height 4
radio input "true"
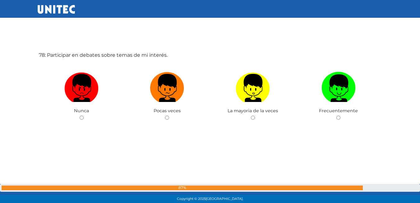
scroll to position [15627, 0]
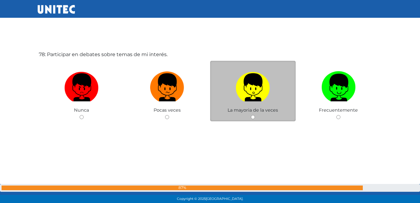
click at [251, 118] on input "radio" at bounding box center [253, 117] width 4 height 4
radio input "true"
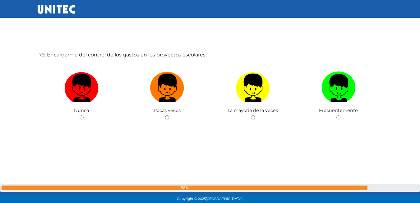
scroll to position [15829, 0]
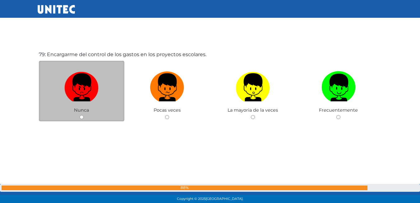
click at [81, 118] on input "radio" at bounding box center [82, 117] width 4 height 4
radio input "true"
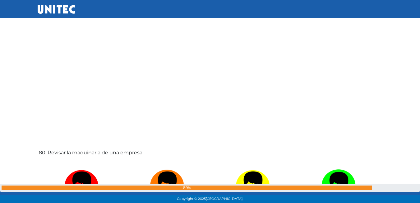
scroll to position [16017, 0]
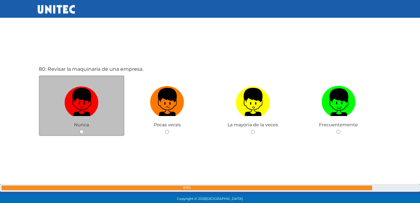
click at [82, 133] on input "radio" at bounding box center [82, 131] width 4 height 4
radio input "true"
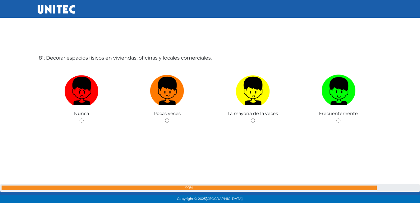
scroll to position [16234, 0]
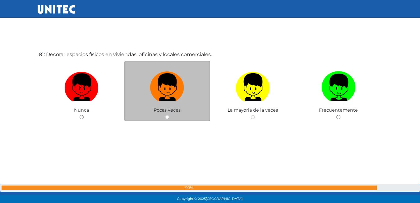
click at [166, 118] on input "radio" at bounding box center [167, 117] width 4 height 4
radio input "true"
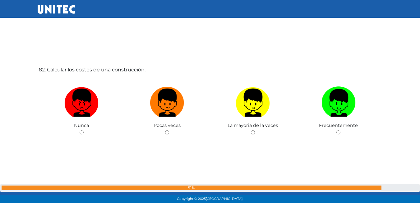
scroll to position [16437, 0]
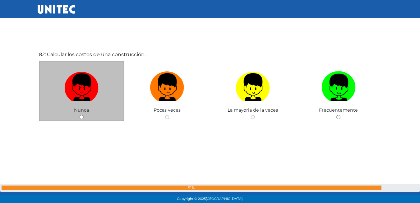
click at [83, 119] on div "Nunca" at bounding box center [82, 91] width 86 height 61
click at [82, 118] on input "radio" at bounding box center [82, 117] width 4 height 4
radio input "true"
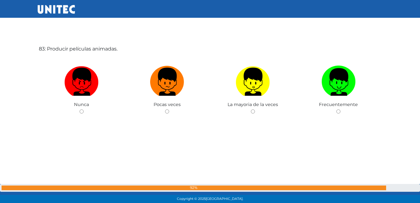
scroll to position [16656, 0]
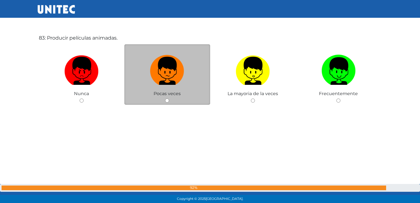
click at [166, 101] on input "radio" at bounding box center [167, 100] width 4 height 4
radio input "true"
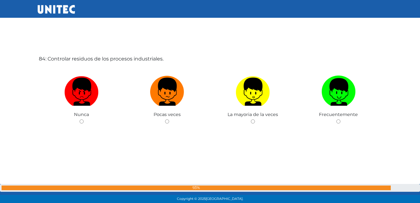
scroll to position [16843, 0]
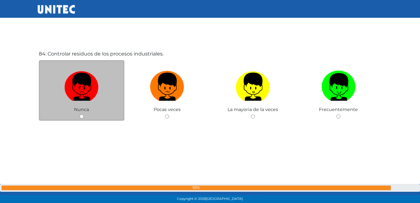
click at [84, 116] on div "Nunca" at bounding box center [82, 90] width 86 height 61
click at [82, 117] on input "radio" at bounding box center [82, 116] width 4 height 4
radio input "true"
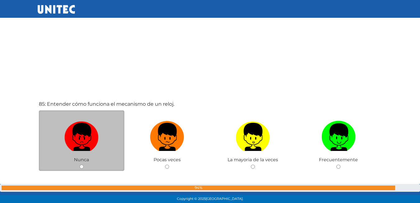
scroll to position [17030, 0]
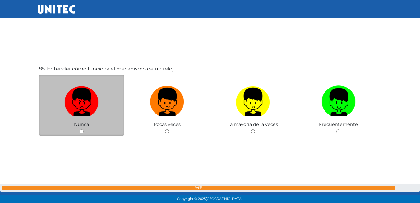
click at [81, 133] on input "radio" at bounding box center [82, 131] width 4 height 4
radio input "true"
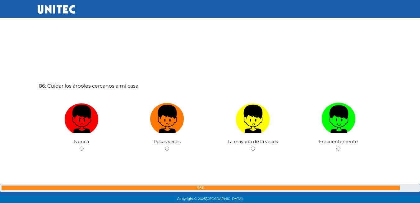
scroll to position [17248, 0]
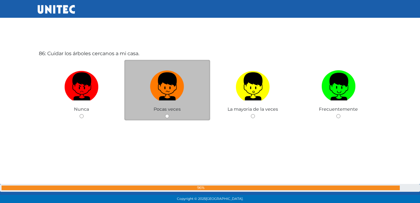
click at [169, 117] on input "radio" at bounding box center [167, 116] width 4 height 4
radio input "true"
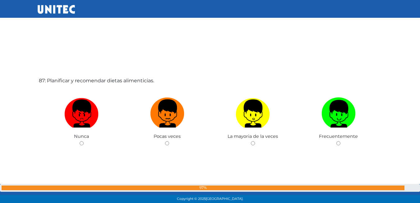
scroll to position [17454, 0]
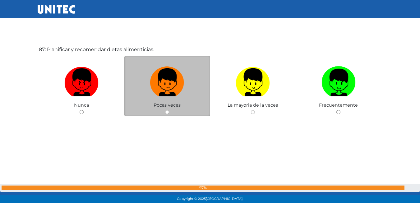
click at [166, 113] on input "radio" at bounding box center [167, 112] width 4 height 4
radio input "true"
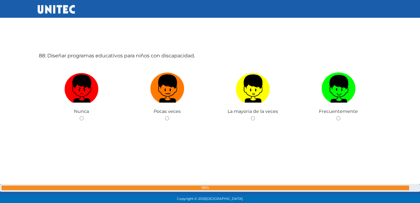
scroll to position [17660, 0]
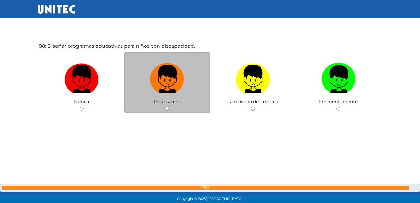
click at [166, 106] on input "radio" at bounding box center [167, 108] width 4 height 4
radio input "true"
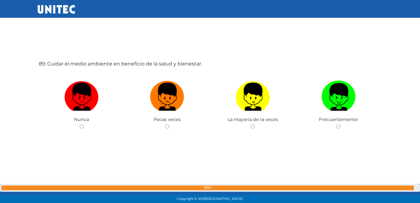
scroll to position [17847, 0]
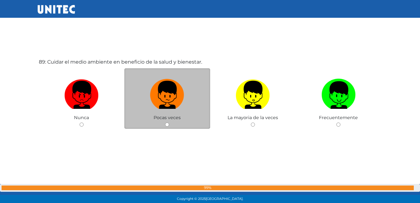
click at [166, 124] on input "radio" at bounding box center [167, 124] width 4 height 4
radio input "true"
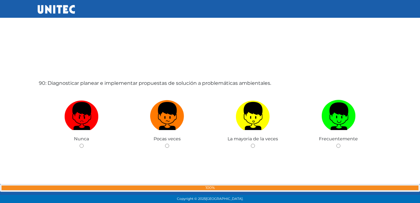
scroll to position [18057, 0]
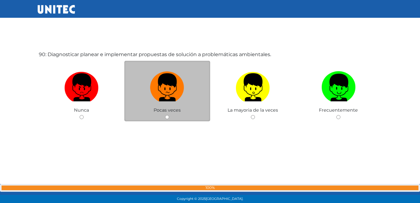
click at [166, 117] on input "radio" at bounding box center [167, 117] width 4 height 4
radio input "true"
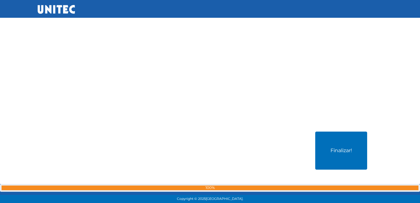
scroll to position [18208, 0]
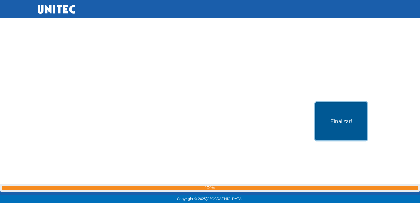
click at [328, 125] on button "Finalizar!" at bounding box center [341, 121] width 52 height 38
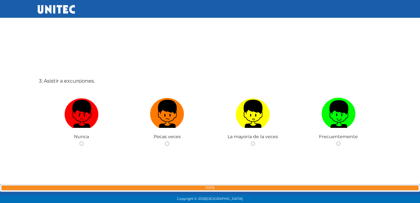
scroll to position [416, 0]
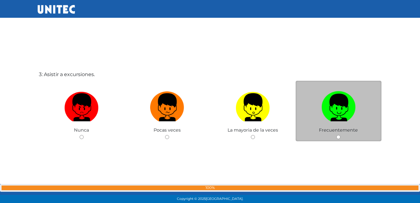
click at [338, 138] on input "radio" at bounding box center [339, 137] width 4 height 4
radio input "true"
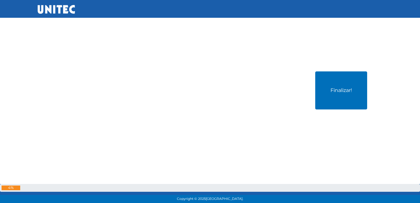
scroll to position [18272, 0]
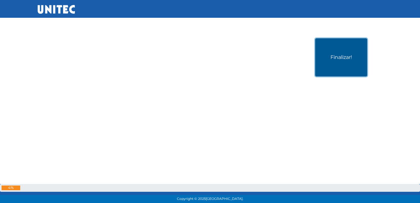
click at [338, 62] on button "Finalizar!" at bounding box center [341, 57] width 52 height 38
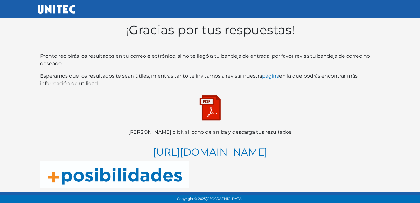
click at [219, 113] on img at bounding box center [210, 107] width 31 height 31
click at [208, 105] on img at bounding box center [210, 107] width 31 height 31
